Goal: Information Seeking & Learning: Check status

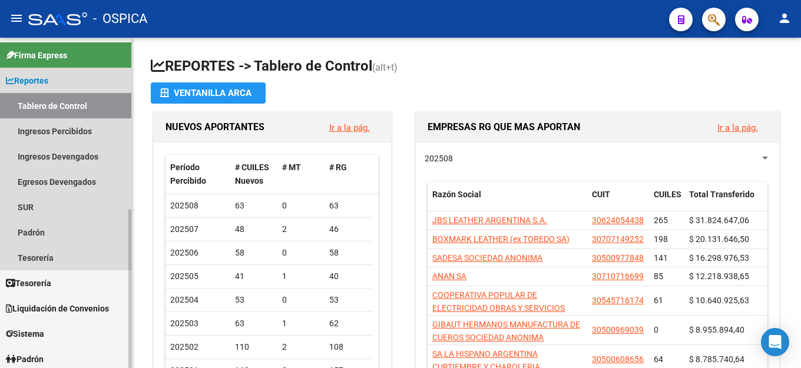
click at [34, 82] on span "Reportes" at bounding box center [27, 80] width 42 height 13
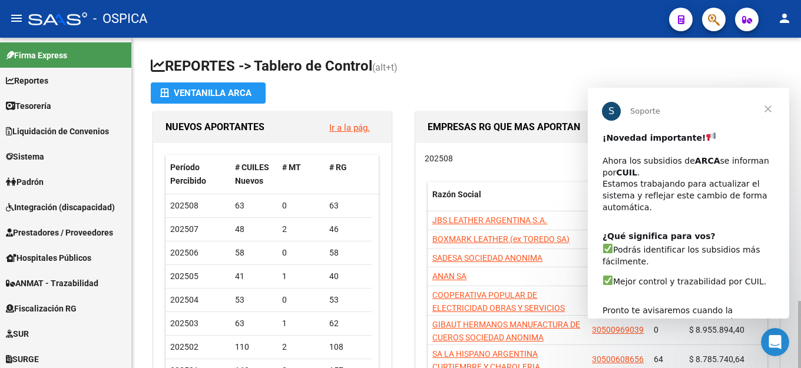
click at [431, 89] on app-file-import-inline "Ventanilla ARCA" at bounding box center [466, 92] width 631 height 21
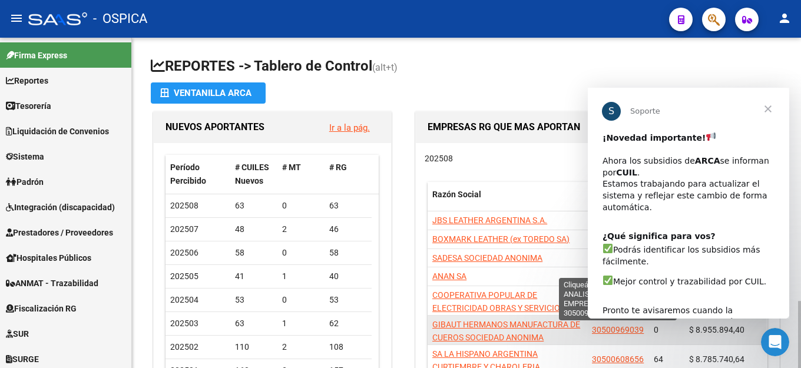
click at [619, 330] on span "30500969039" at bounding box center [618, 329] width 52 height 9
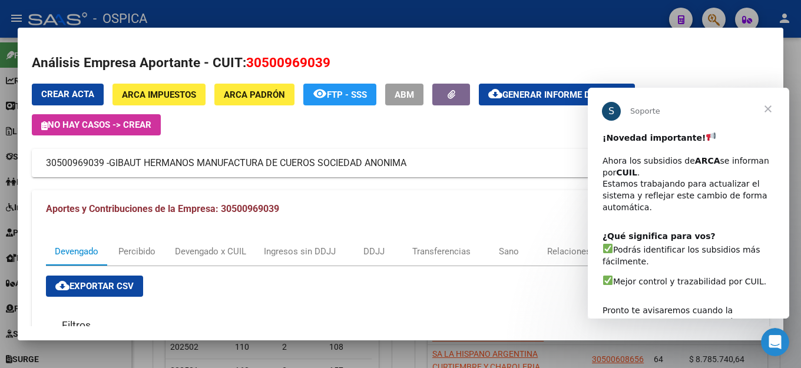
click at [764, 108] on span "Cerrar" at bounding box center [768, 109] width 42 height 42
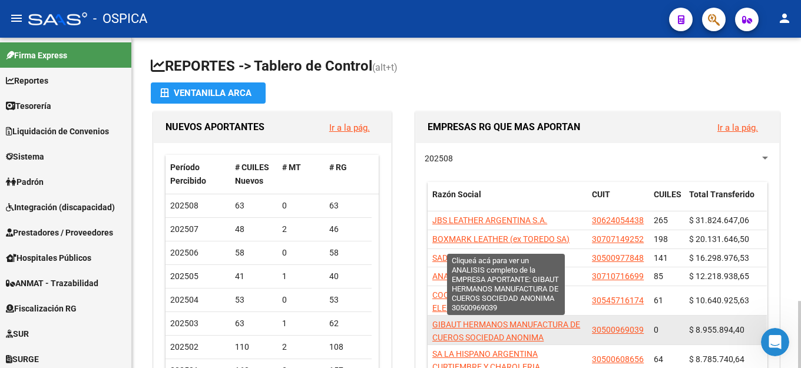
click at [452, 340] on span "GIBAUT HERMANOS MANUFACTURA DE CUEROS SOCIEDAD ANONIMA" at bounding box center [506, 331] width 148 height 23
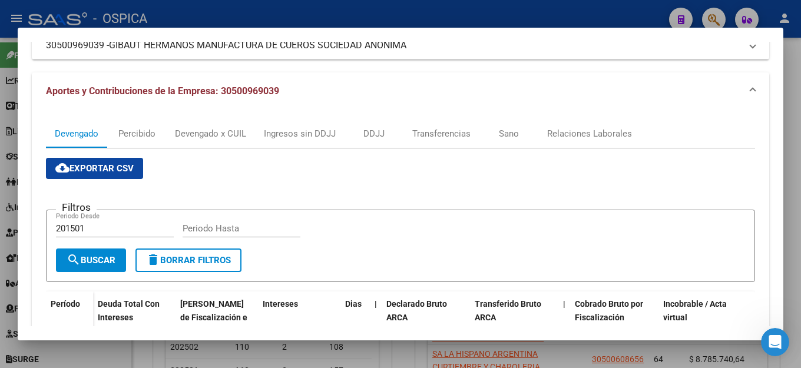
scroll to position [177, 0]
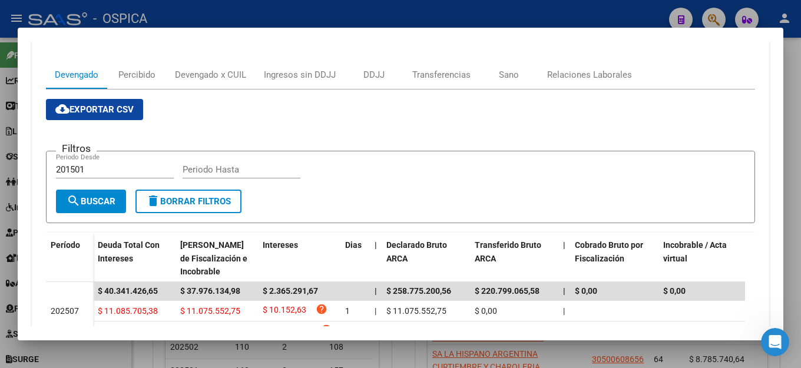
click at [244, 167] on input "Periodo Hasta" at bounding box center [242, 169] width 118 height 11
click at [95, 169] on input "201501" at bounding box center [115, 169] width 118 height 11
type input "2"
type input "0"
type input "202507"
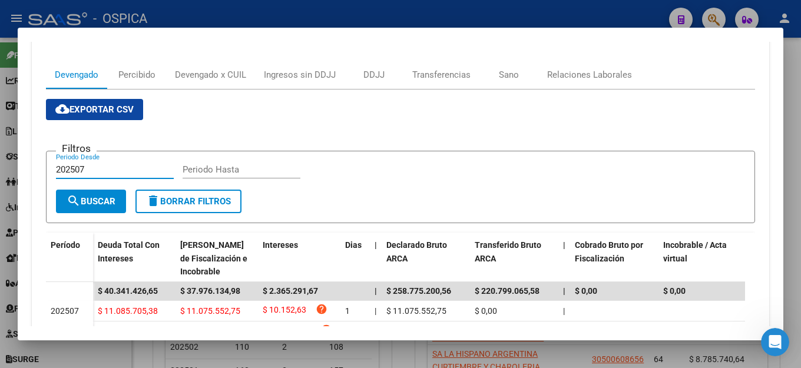
click at [250, 168] on input "Periodo Hasta" at bounding box center [242, 169] width 118 height 11
type input "202508"
click at [100, 204] on span "search Buscar" at bounding box center [91, 201] width 49 height 11
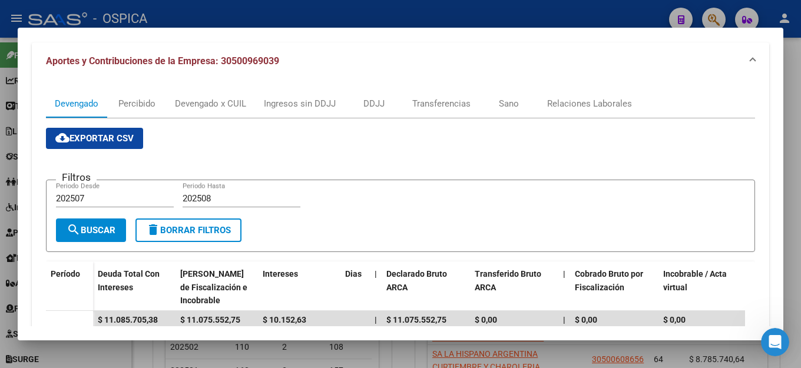
scroll to position [190, 0]
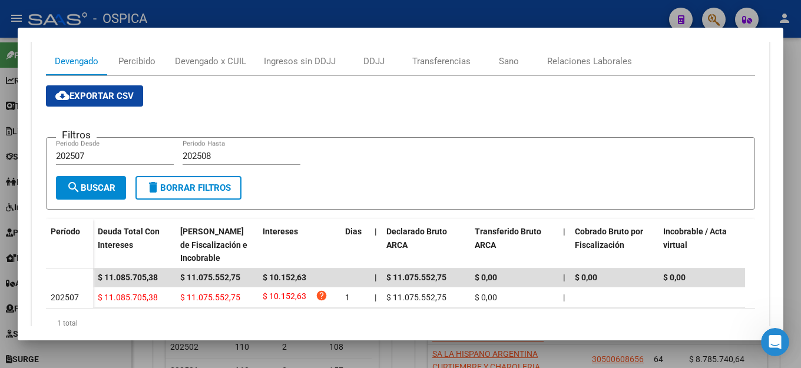
click at [97, 158] on input "202507" at bounding box center [115, 156] width 118 height 11
type input "202506"
click at [101, 184] on span "search Buscar" at bounding box center [91, 188] width 49 height 11
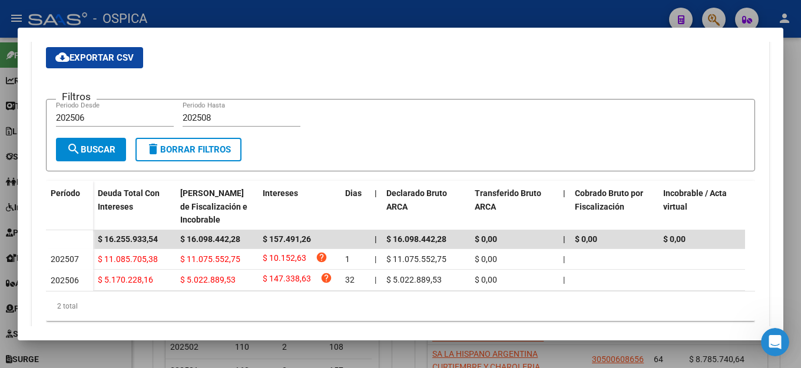
scroll to position [266, 0]
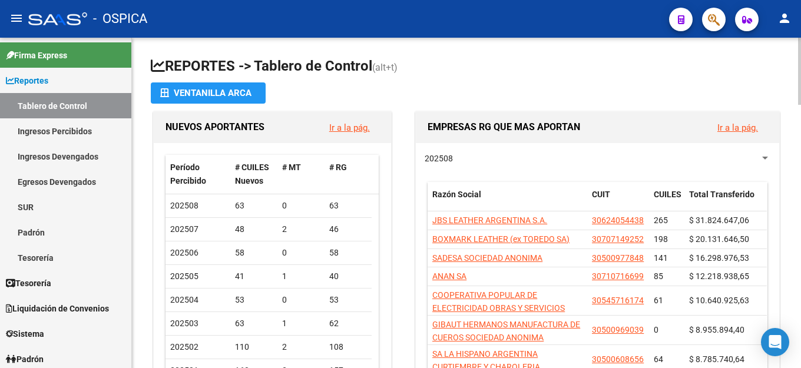
click at [731, 126] on link "Ir a la pág." at bounding box center [737, 127] width 41 height 11
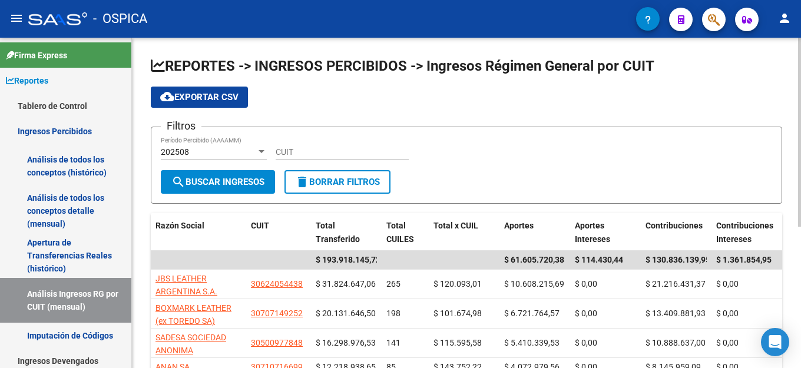
click at [189, 150] on div "202508" at bounding box center [208, 152] width 95 height 10
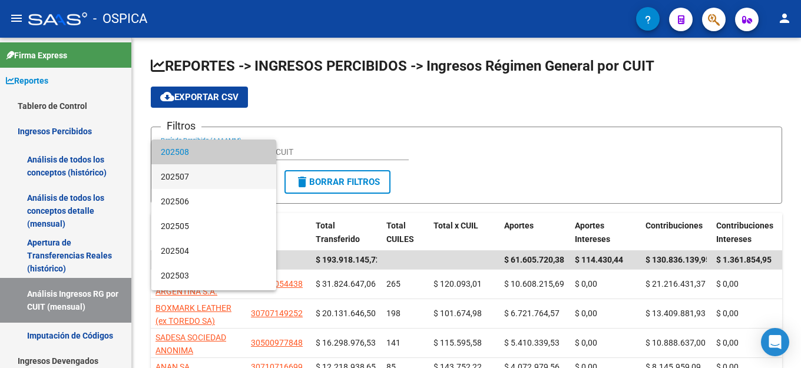
click at [178, 177] on span "202507" at bounding box center [214, 176] width 106 height 25
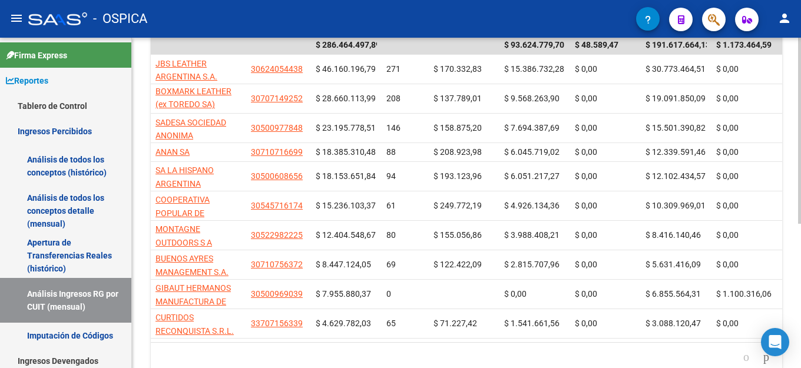
scroll to position [236, 0]
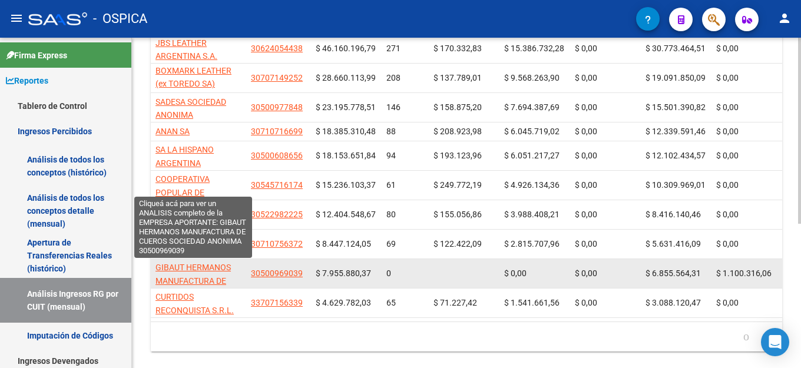
click at [215, 280] on span "GIBAUT HERMANOS MANUFACTURA DE CUEROS SOCIEDAD ANONIMA" at bounding box center [192, 287] width 75 height 49
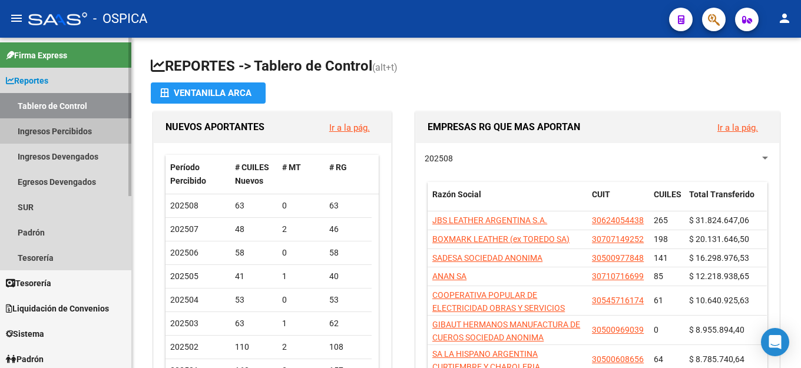
click at [43, 134] on link "Ingresos Percibidos" at bounding box center [65, 130] width 131 height 25
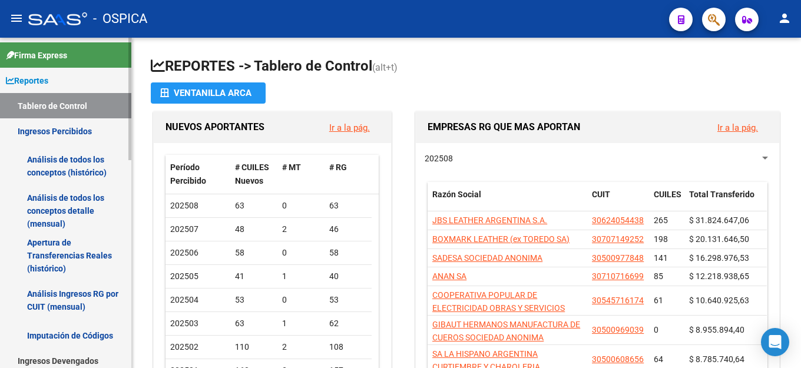
click at [69, 302] on link "Análisis Ingresos RG por CUIT (mensual)" at bounding box center [65, 300] width 131 height 45
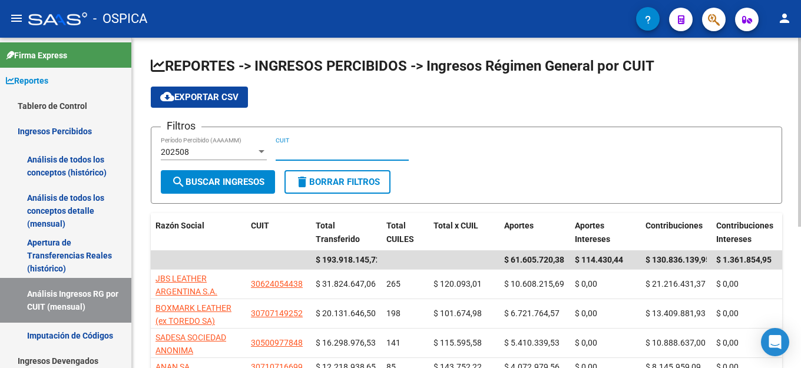
click at [296, 151] on input "CUIT" at bounding box center [342, 152] width 133 height 10
type input "30-50096903-9"
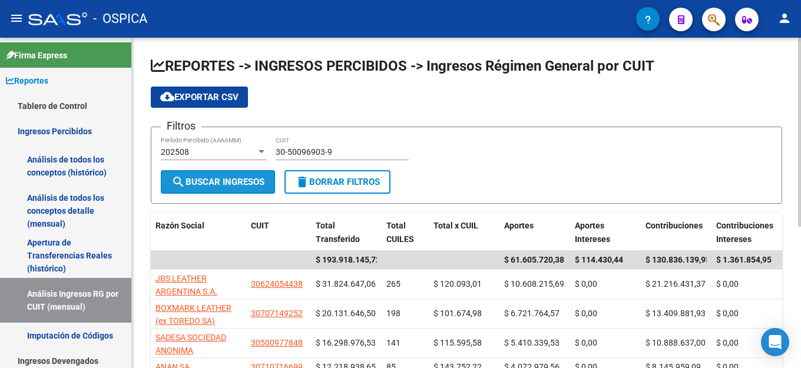
click at [216, 185] on span "search Buscar Ingresos" at bounding box center [217, 182] width 93 height 11
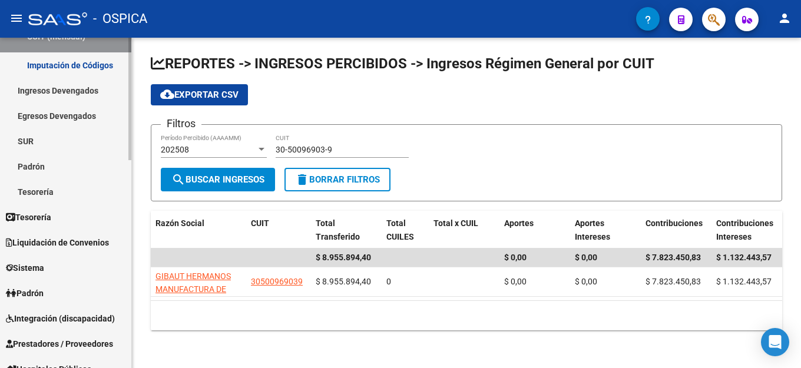
scroll to position [75, 0]
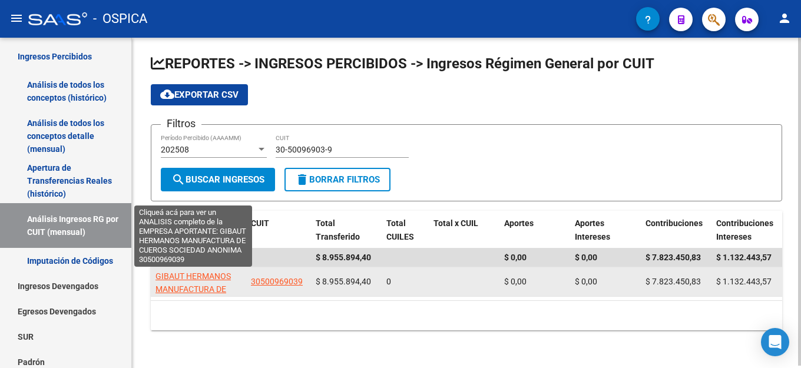
click at [171, 277] on span "GIBAUT HERMANOS MANUFACTURA DE CUEROS SOCIEDAD ANONIMA" at bounding box center [192, 295] width 75 height 49
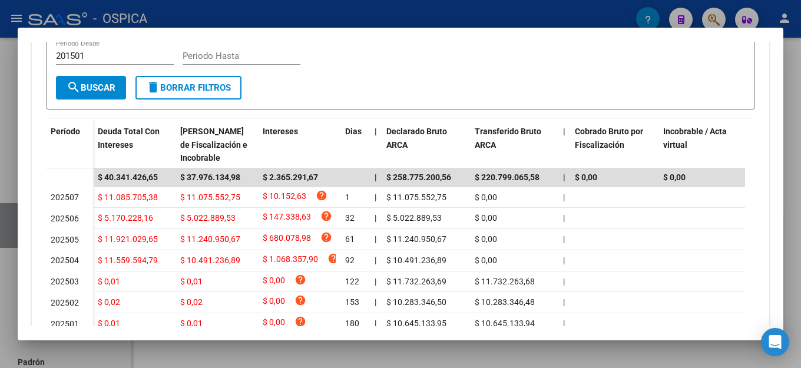
scroll to position [294, 0]
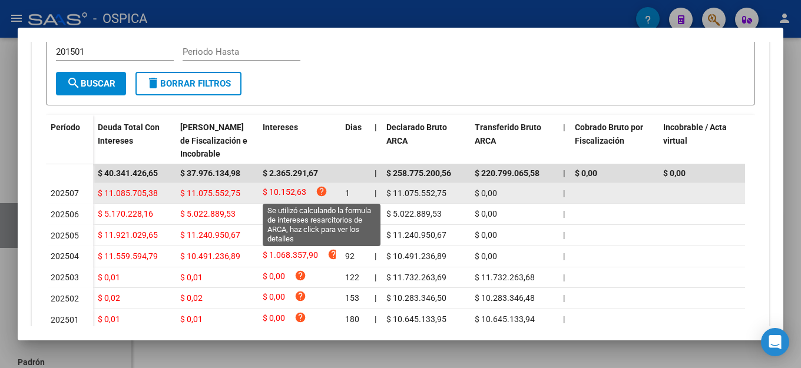
click at [320, 193] on icon "help" at bounding box center [322, 191] width 12 height 12
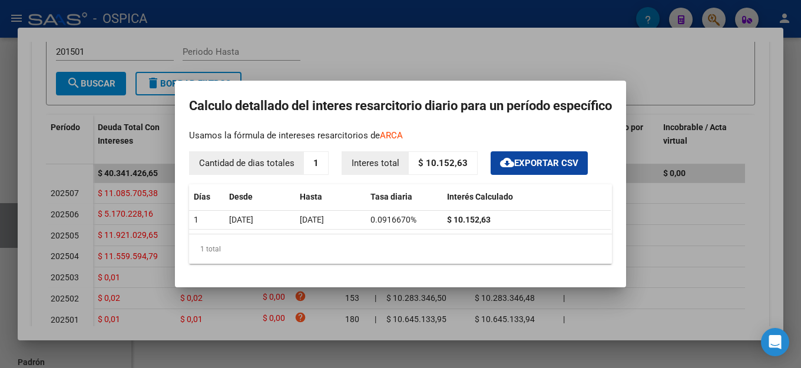
click at [675, 228] on div at bounding box center [400, 184] width 801 height 368
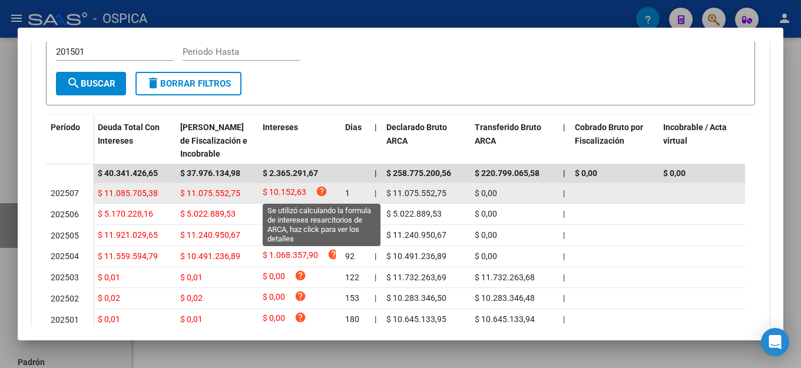
click at [322, 192] on icon "help" at bounding box center [322, 191] width 12 height 12
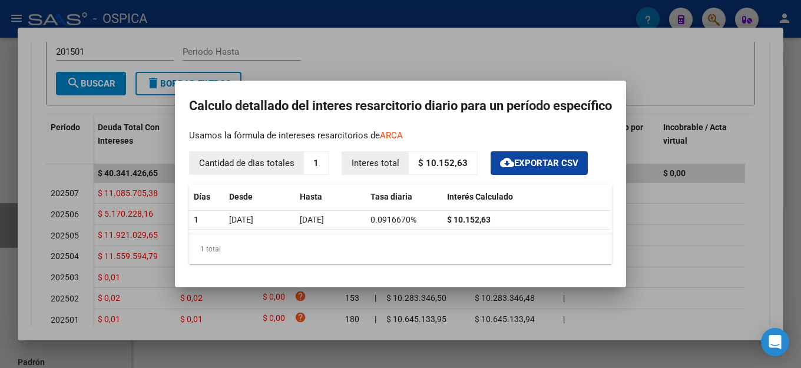
click at [449, 45] on div at bounding box center [400, 184] width 801 height 368
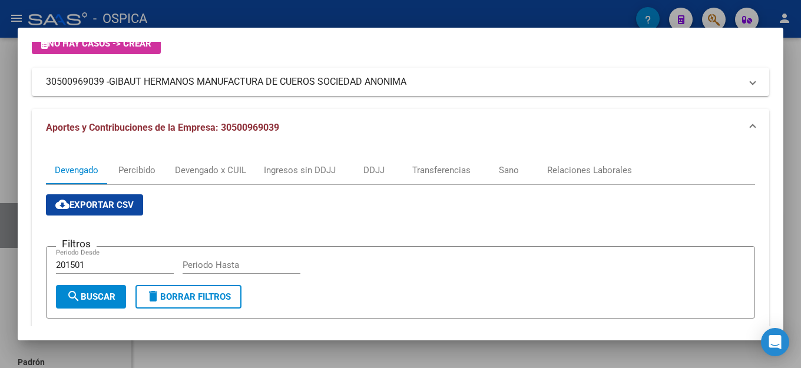
scroll to position [0, 0]
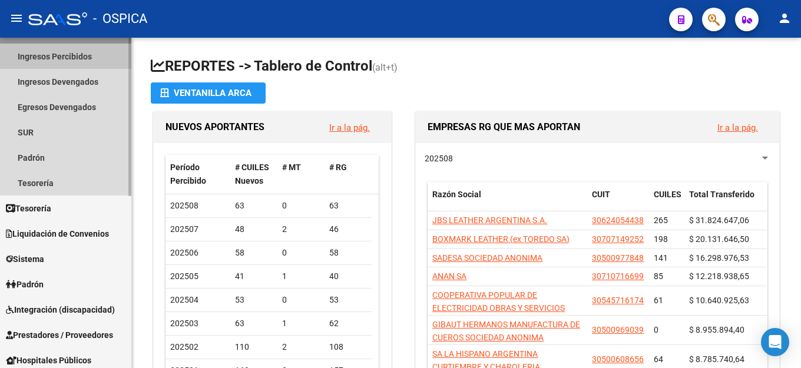
click at [62, 58] on link "Ingresos Percibidos" at bounding box center [65, 56] width 131 height 25
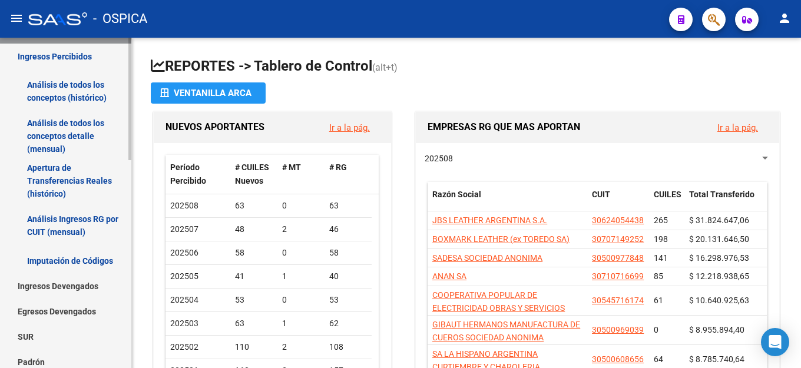
click at [74, 137] on link "Análisis de todos los conceptos detalle (mensual)" at bounding box center [65, 136] width 131 height 45
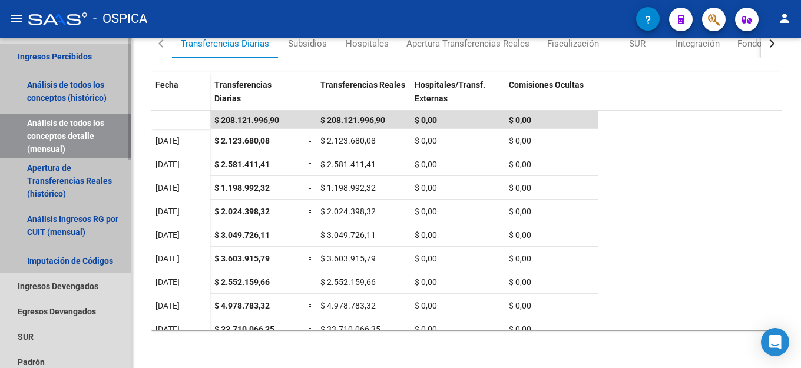
click at [61, 58] on link "Ingresos Percibidos" at bounding box center [65, 56] width 131 height 25
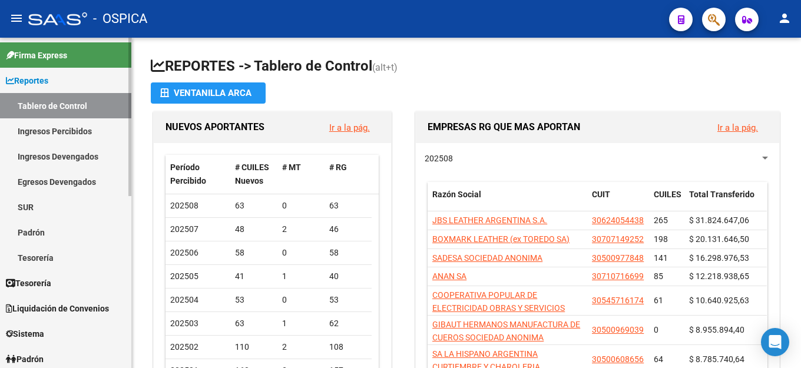
click at [350, 130] on link "Ir a la pág." at bounding box center [349, 127] width 41 height 11
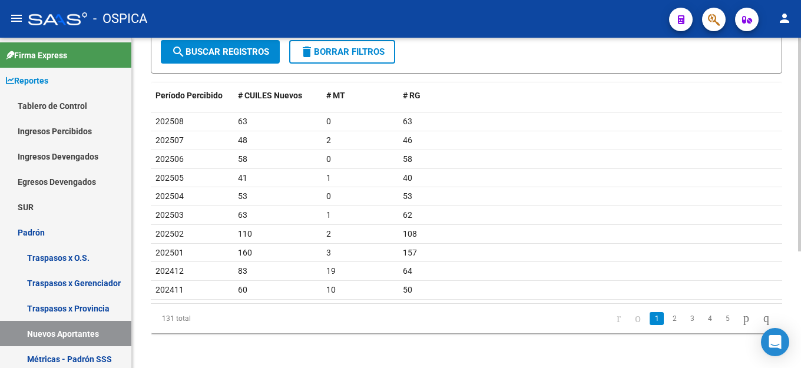
scroll to position [181, 0]
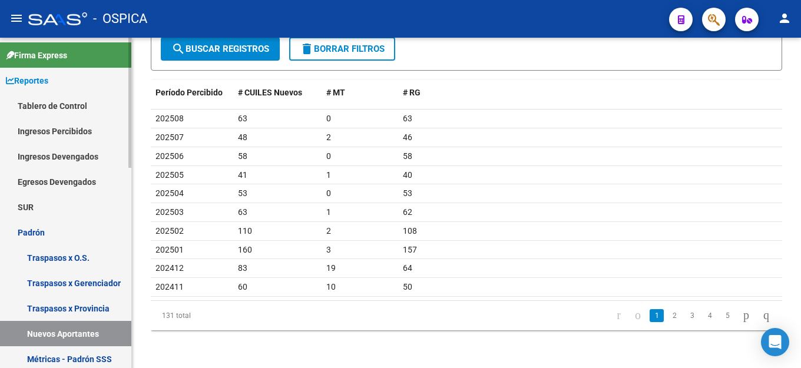
click at [41, 107] on link "Tablero de Control" at bounding box center [65, 105] width 131 height 25
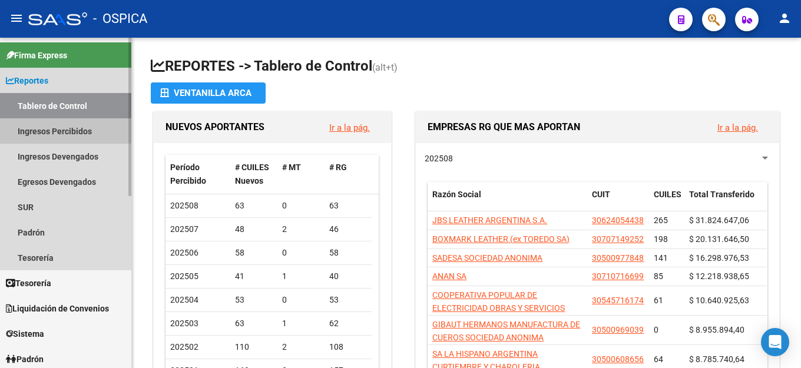
click at [45, 134] on link "Ingresos Percibidos" at bounding box center [65, 130] width 131 height 25
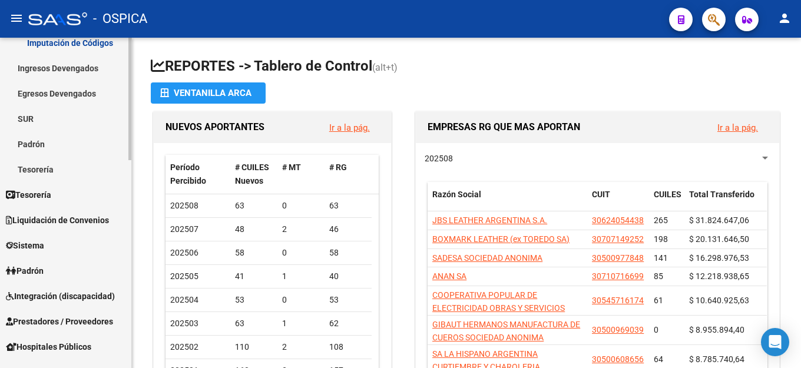
scroll to position [294, 0]
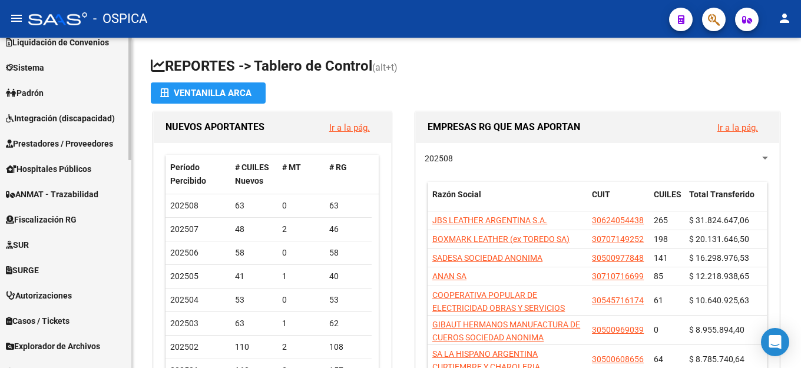
click at [130, 160] on div at bounding box center [129, 99] width 3 height 122
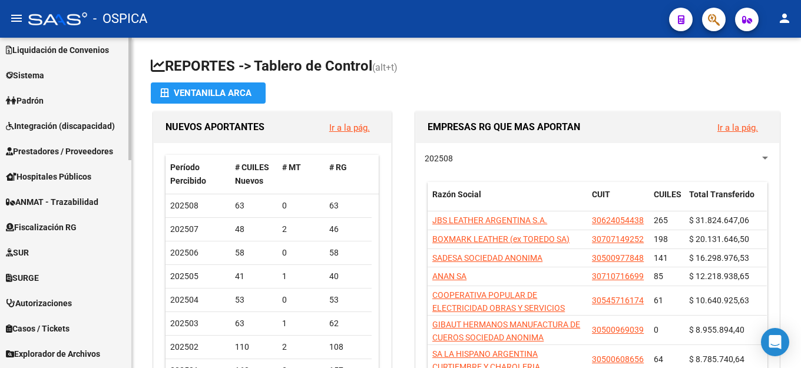
click at [57, 227] on span "Fiscalización RG" at bounding box center [41, 227] width 71 height 13
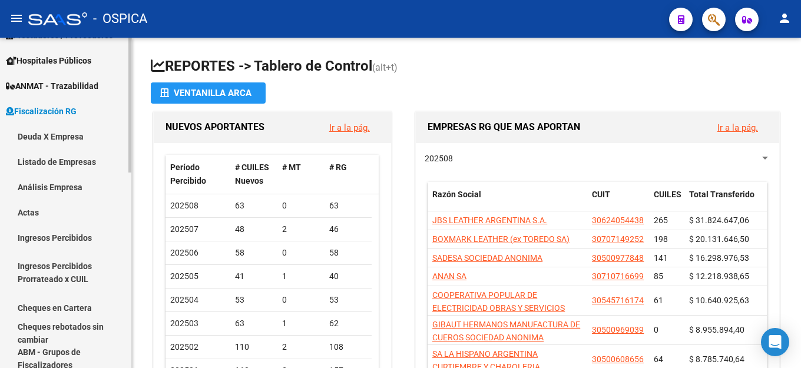
scroll to position [199, 0]
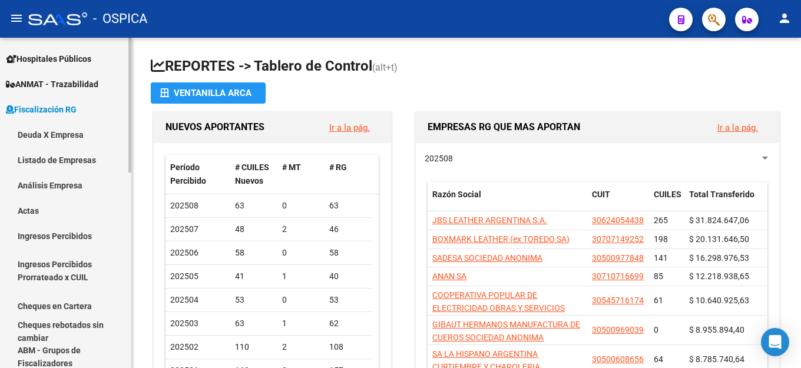
click at [74, 238] on link "Ingresos Percibidos" at bounding box center [65, 235] width 131 height 25
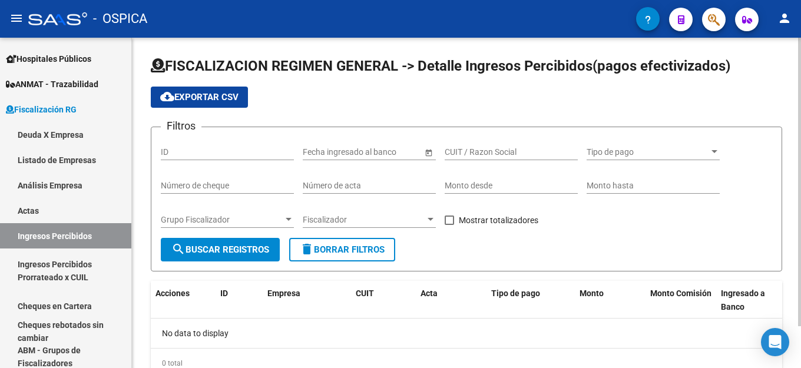
click at [193, 150] on input "ID" at bounding box center [227, 152] width 133 height 10
click at [199, 148] on input "ID" at bounding box center [227, 152] width 133 height 10
drag, startPoint x: 472, startPoint y: 152, endPoint x: 481, endPoint y: 152, distance: 8.8
click at [473, 152] on input "CUIT / Razon Social" at bounding box center [511, 152] width 133 height 10
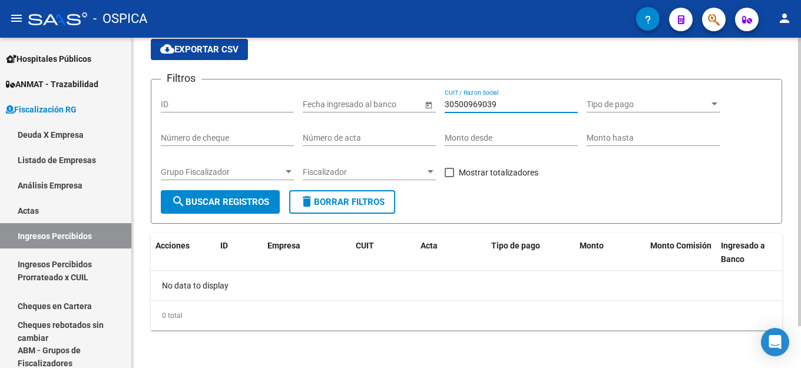
type input "30500969039"
click at [257, 203] on span "search Buscar Registros" at bounding box center [220, 202] width 98 height 11
click at [317, 321] on div "0 total" at bounding box center [466, 315] width 631 height 29
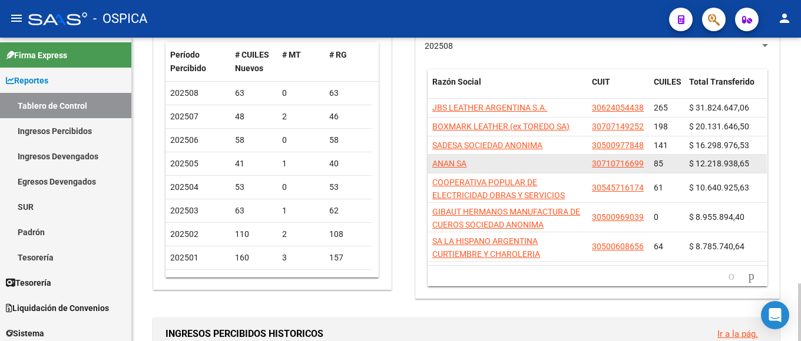
scroll to position [118, 0]
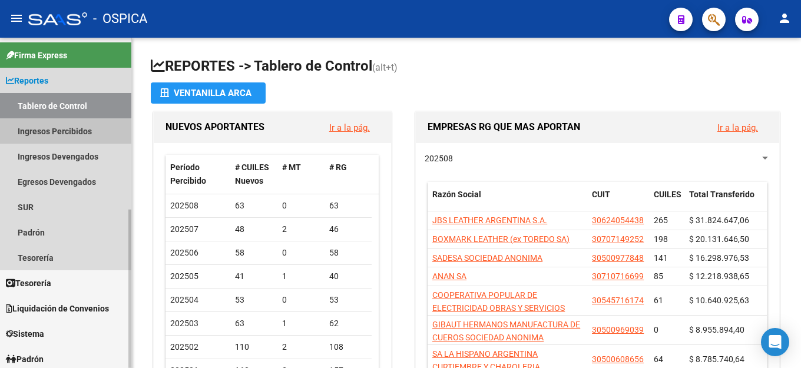
click at [60, 132] on link "Ingresos Percibidos" at bounding box center [65, 130] width 131 height 25
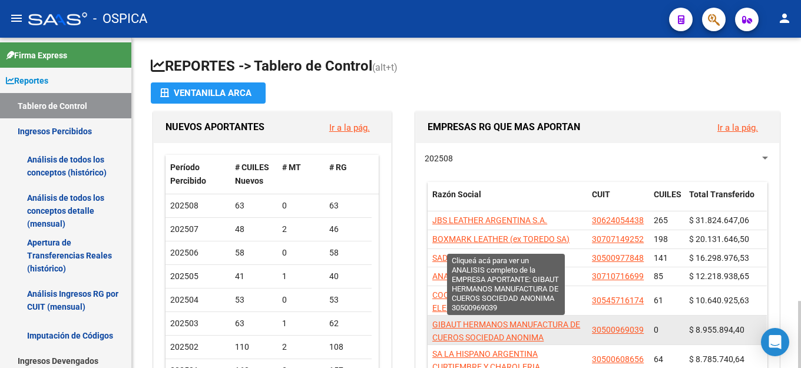
click at [486, 326] on span "GIBAUT HERMANOS MANUFACTURA DE CUEROS SOCIEDAD ANONIMA" at bounding box center [506, 331] width 148 height 23
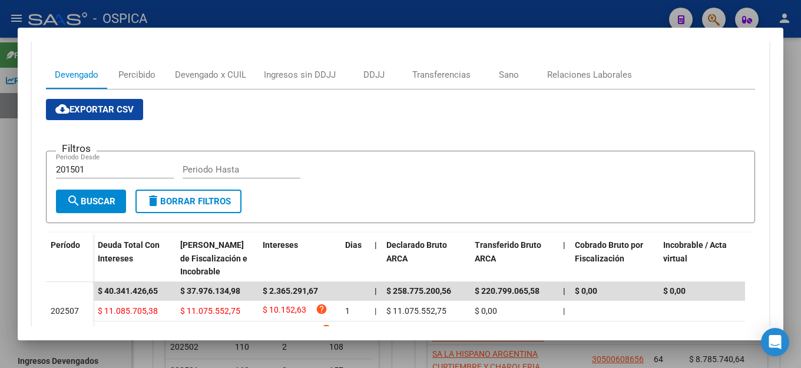
scroll to position [236, 0]
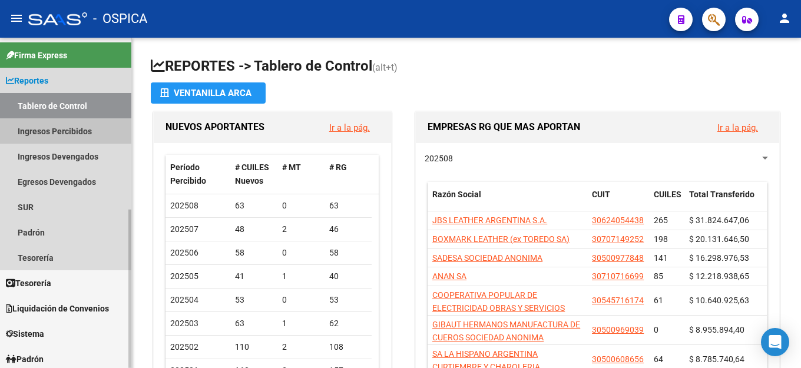
click at [59, 134] on link "Ingresos Percibidos" at bounding box center [65, 130] width 131 height 25
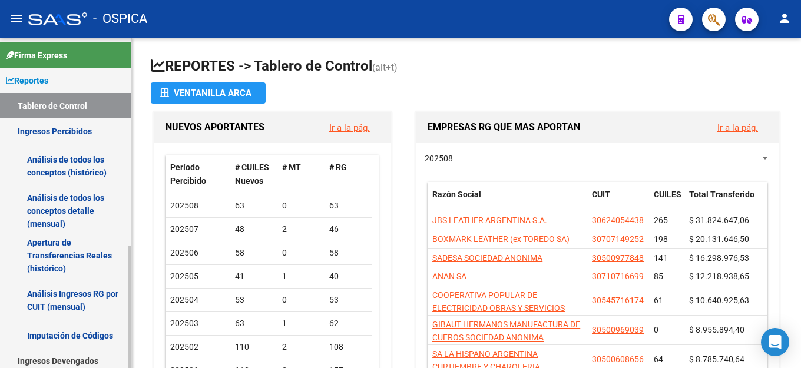
click at [79, 295] on link "Análisis Ingresos RG por CUIT (mensual)" at bounding box center [65, 300] width 131 height 45
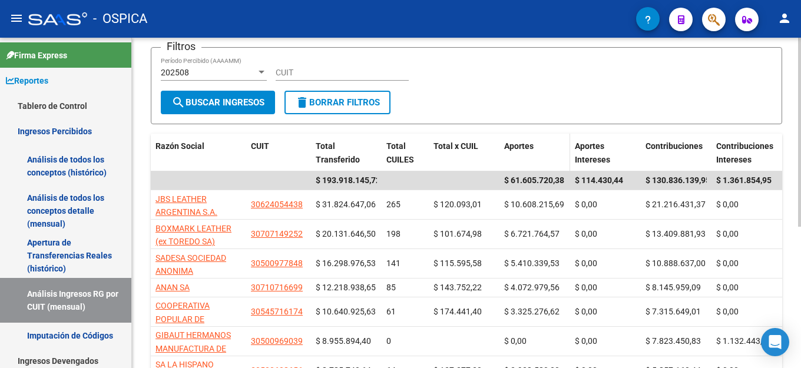
scroll to position [59, 0]
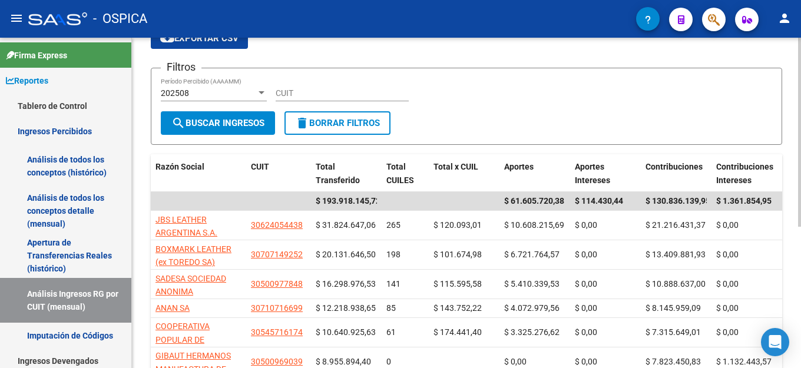
click at [189, 91] on div "202508" at bounding box center [208, 93] width 95 height 10
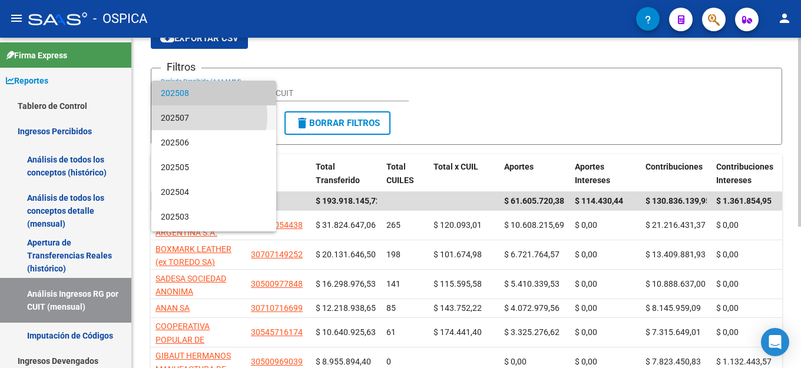
drag, startPoint x: 184, startPoint y: 116, endPoint x: 234, endPoint y: 106, distance: 51.0
click at [185, 116] on span "202507" at bounding box center [214, 117] width 106 height 25
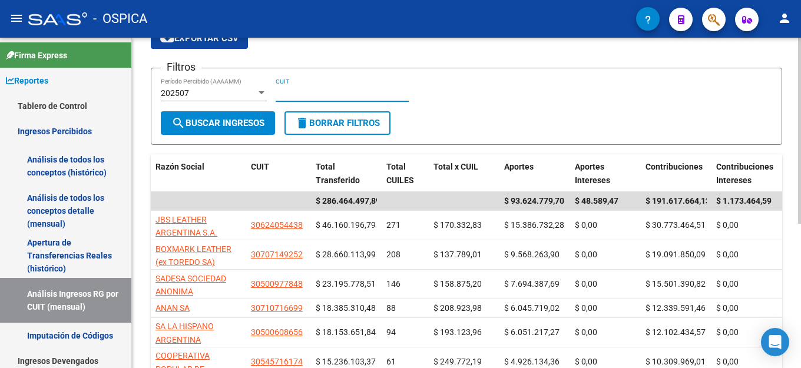
drag, startPoint x: 300, startPoint y: 89, endPoint x: 309, endPoint y: 91, distance: 9.0
click at [300, 89] on input "CUIT" at bounding box center [342, 93] width 133 height 10
click at [220, 119] on span "search Buscar Ingresos" at bounding box center [217, 123] width 93 height 11
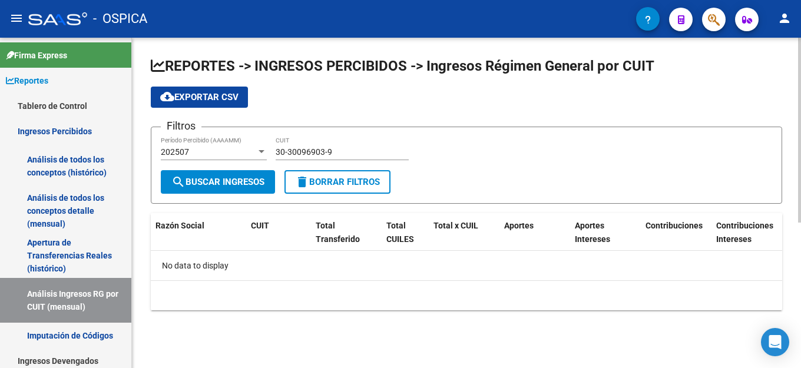
scroll to position [0, 0]
click at [261, 151] on div at bounding box center [261, 151] width 6 height 3
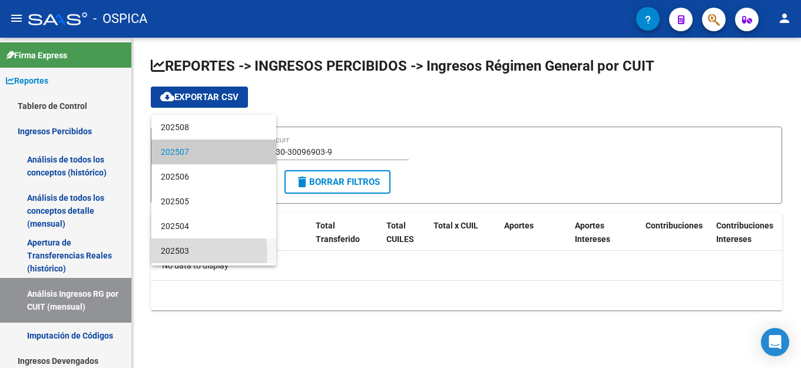
click at [188, 252] on span "202503" at bounding box center [214, 250] width 106 height 25
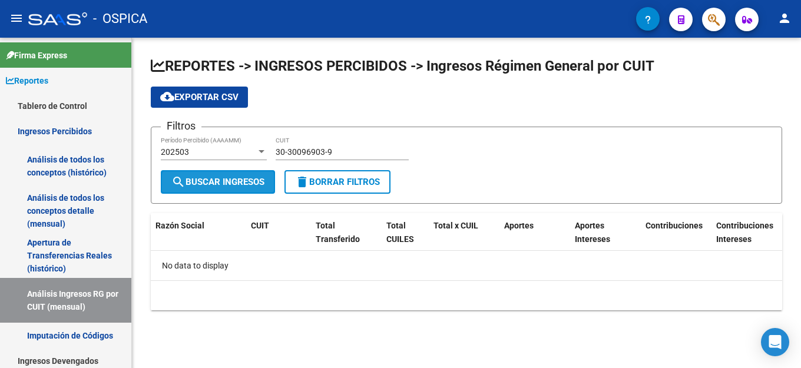
click at [240, 183] on span "search Buscar Ingresos" at bounding box center [217, 182] width 93 height 11
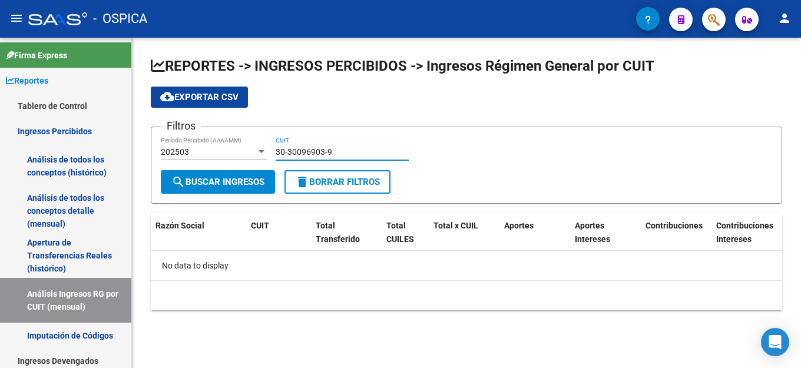
click at [291, 150] on input "30-30096903-9" at bounding box center [342, 152] width 133 height 10
type input "30-50096903-9"
click at [220, 182] on span "search Buscar Ingresos" at bounding box center [217, 182] width 93 height 11
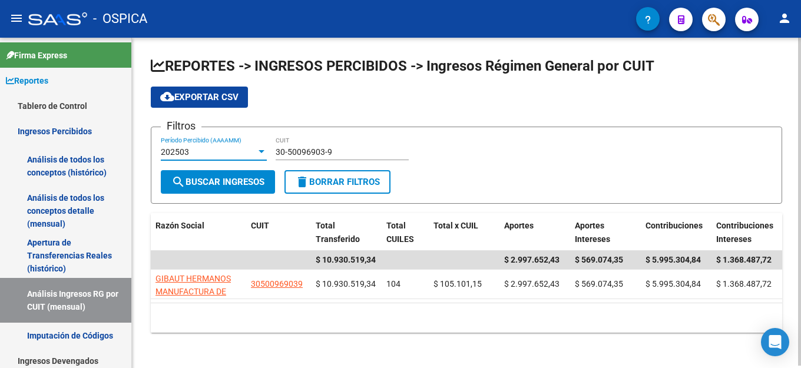
click at [189, 150] on div "202503" at bounding box center [208, 152] width 95 height 10
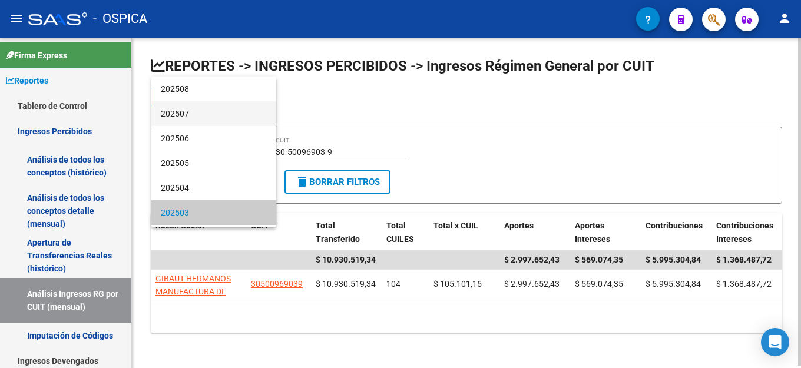
click at [182, 115] on span "202507" at bounding box center [214, 113] width 106 height 25
